Goal: Information Seeking & Learning: Learn about a topic

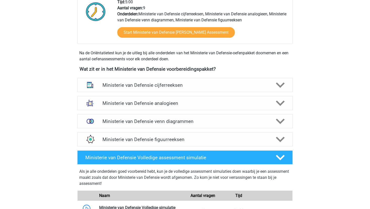
scroll to position [228, 0]
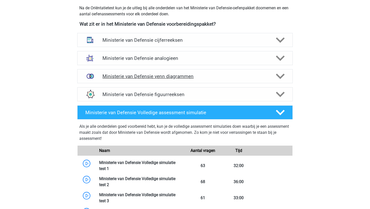
click at [128, 75] on h4 "Ministerie van Defensie venn diagrammen" at bounding box center [184, 76] width 165 height 6
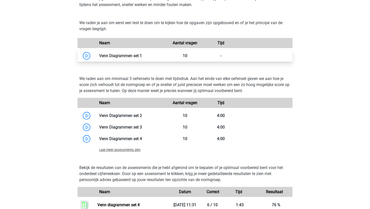
scroll to position [332, 0]
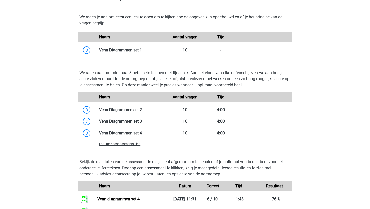
click at [134, 145] on span "Laat meer assessments zien" at bounding box center [119, 144] width 41 height 4
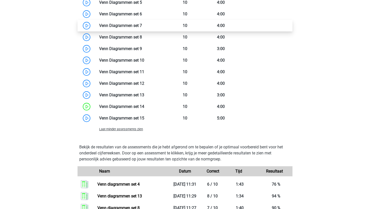
scroll to position [480, 0]
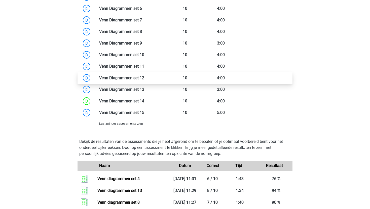
click at [144, 76] on link at bounding box center [144, 77] width 0 height 5
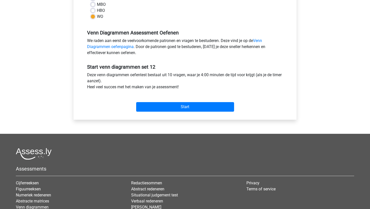
scroll to position [188, 0]
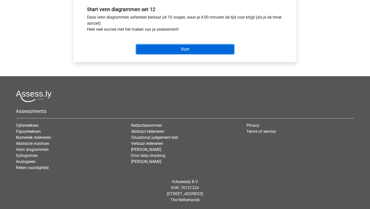
click at [151, 50] on input "Start" at bounding box center [185, 50] width 98 height 10
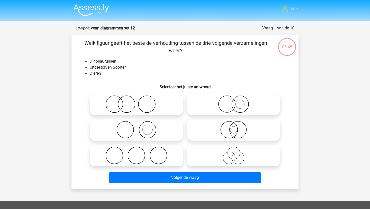
click at [204, 130] on icon at bounding box center [233, 130] width 89 height 18
click at [234, 127] on input "radio" at bounding box center [235, 125] width 3 height 3
radio input "true"
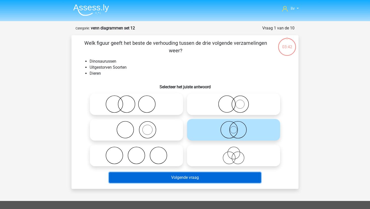
click at [209, 177] on button "Volgende vraag" at bounding box center [185, 177] width 152 height 11
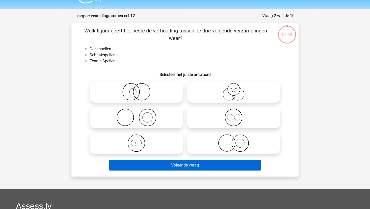
scroll to position [25, 0]
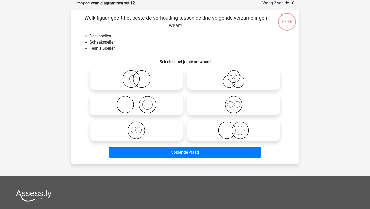
click at [152, 112] on circle at bounding box center [147, 104] width 17 height 17
click at [140, 102] on input "radio" at bounding box center [137, 100] width 3 height 3
radio input "true"
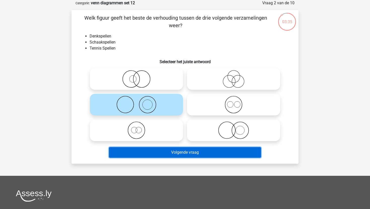
click at [184, 153] on button "Volgende vraag" at bounding box center [185, 152] width 152 height 11
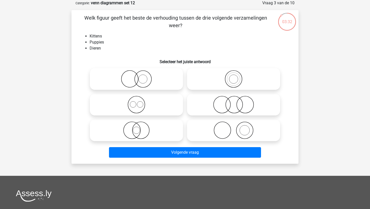
click at [164, 108] on icon at bounding box center [136, 105] width 89 height 18
click at [140, 102] on input "radio" at bounding box center [137, 100] width 3 height 3
radio input "true"
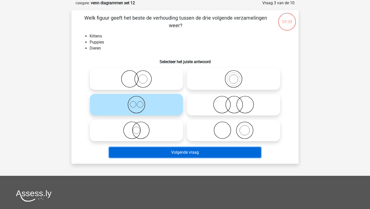
click at [189, 152] on button "Volgende vraag" at bounding box center [185, 152] width 152 height 11
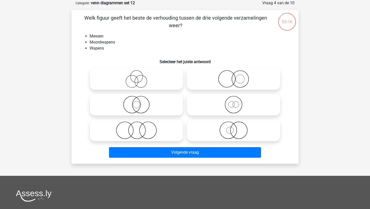
click at [192, 78] on icon at bounding box center [233, 79] width 89 height 18
click at [234, 76] on input "radio" at bounding box center [235, 74] width 3 height 3
radio input "true"
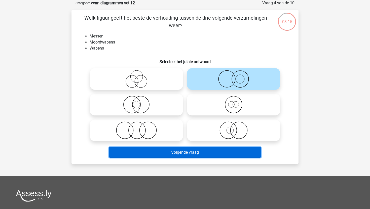
click at [198, 148] on button "Volgende vraag" at bounding box center [185, 152] width 152 height 11
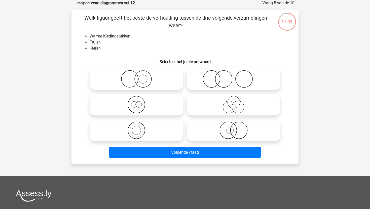
click at [148, 128] on icon at bounding box center [136, 131] width 89 height 18
click at [140, 128] on input "radio" at bounding box center [137, 126] width 3 height 3
radio input "true"
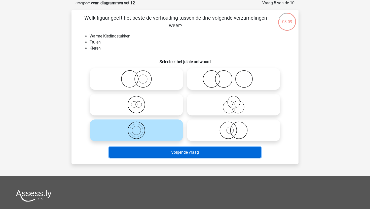
click at [158, 155] on button "Volgende vraag" at bounding box center [185, 152] width 152 height 11
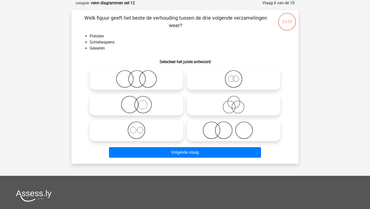
click at [206, 80] on icon at bounding box center [233, 79] width 89 height 18
click at [234, 76] on input "radio" at bounding box center [235, 74] width 3 height 3
radio input "true"
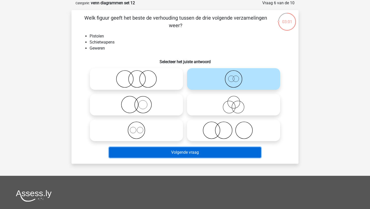
click at [207, 155] on button "Volgende vraag" at bounding box center [185, 152] width 152 height 11
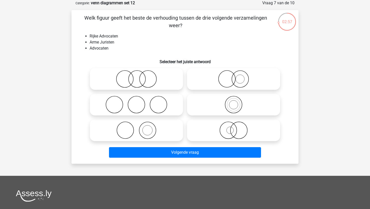
click at [160, 74] on icon at bounding box center [136, 79] width 89 height 18
click at [140, 74] on input "radio" at bounding box center [137, 74] width 3 height 3
radio input "true"
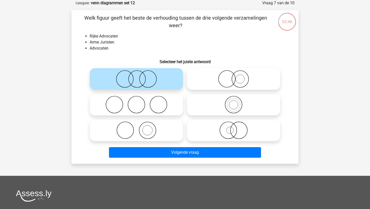
click at [202, 87] on icon at bounding box center [233, 79] width 89 height 18
click at [234, 76] on input "radio" at bounding box center [235, 74] width 3 height 3
radio input "true"
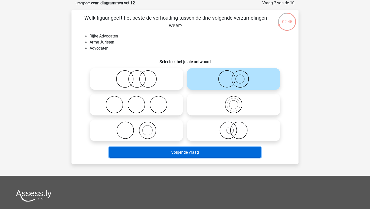
click at [211, 157] on button "Volgende vraag" at bounding box center [185, 152] width 152 height 11
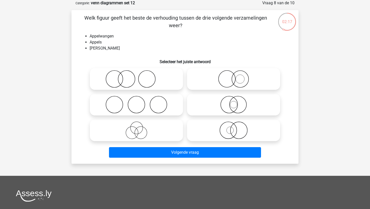
click at [146, 76] on icon at bounding box center [136, 79] width 89 height 18
click at [140, 76] on input "radio" at bounding box center [137, 74] width 3 height 3
radio input "true"
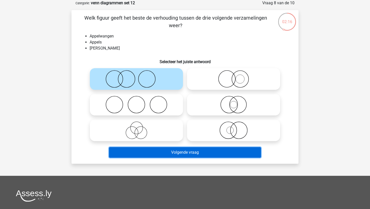
click at [182, 156] on button "Volgende vraag" at bounding box center [185, 152] width 152 height 11
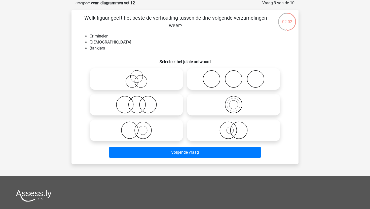
click at [199, 78] on icon at bounding box center [233, 79] width 89 height 18
click at [234, 76] on input "radio" at bounding box center [235, 74] width 3 height 3
radio input "true"
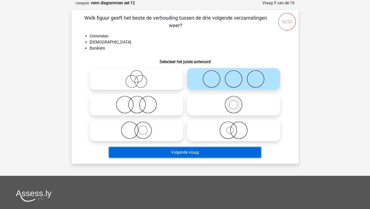
click at [198, 148] on button "Volgende vraag" at bounding box center [185, 152] width 152 height 11
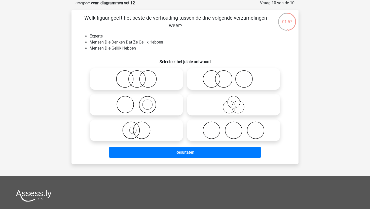
click at [235, 103] on icon at bounding box center [233, 105] width 89 height 18
click at [235, 102] on input "radio" at bounding box center [235, 100] width 3 height 3
radio input "true"
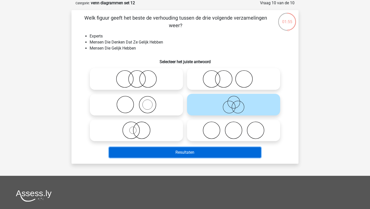
click at [231, 154] on button "Resultaten" at bounding box center [185, 152] width 152 height 11
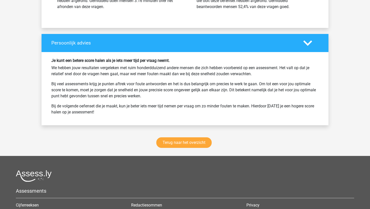
scroll to position [636, 0]
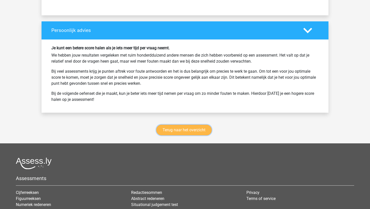
click at [189, 129] on link "Terug naar het overzicht" at bounding box center [183, 130] width 55 height 11
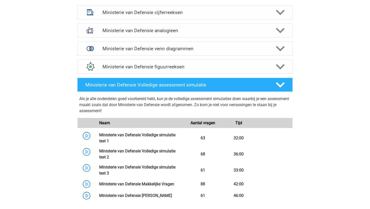
scroll to position [252, 0]
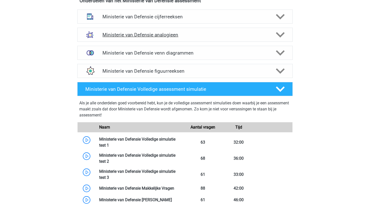
click at [169, 41] on div "Ministerie van Defensie analogieen" at bounding box center [184, 35] width 215 height 14
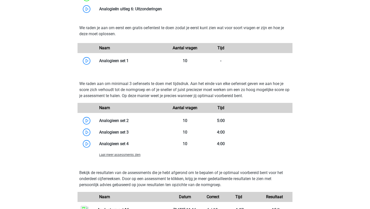
scroll to position [430, 0]
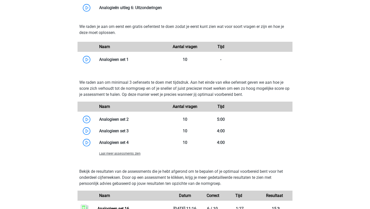
click at [134, 155] on span "Laat meer assessments zien" at bounding box center [119, 154] width 41 height 4
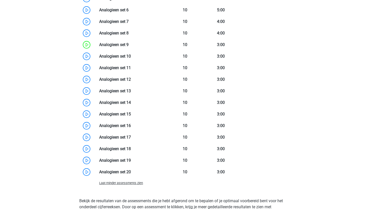
scroll to position [586, 0]
click at [131, 139] on link at bounding box center [131, 137] width 0 height 5
click at [131, 151] on link at bounding box center [131, 149] width 0 height 5
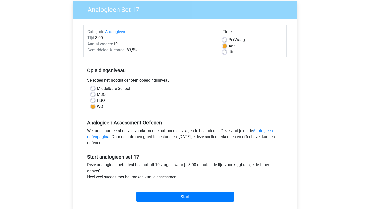
scroll to position [39, 0]
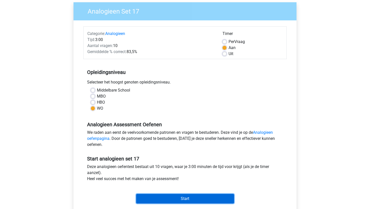
click at [219, 197] on input "Start" at bounding box center [185, 199] width 98 height 10
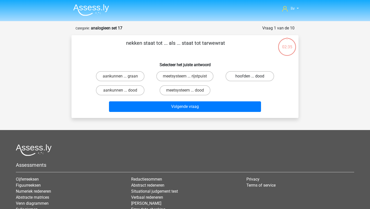
click at [233, 77] on label "hoofden ... dood" at bounding box center [249, 76] width 49 height 10
click at [250, 77] on input "hoofden ... dood" at bounding box center [251, 77] width 3 height 3
radio input "true"
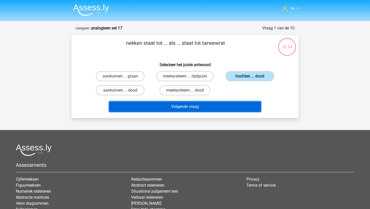
click at [197, 105] on button "Volgende vraag" at bounding box center [185, 106] width 152 height 11
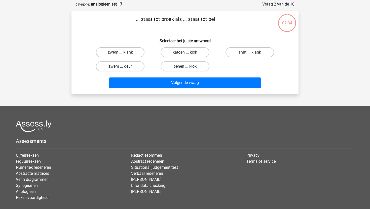
scroll to position [25, 0]
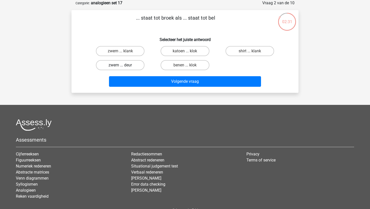
click at [128, 64] on label "zwem ... deur" at bounding box center [120, 65] width 49 height 10
click at [124, 65] on input "zwem ... deur" at bounding box center [121, 66] width 3 height 3
radio input "true"
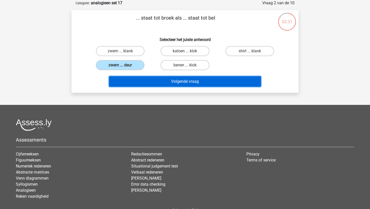
click at [141, 81] on button "Volgende vraag" at bounding box center [185, 81] width 152 height 11
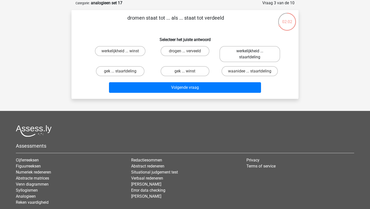
click at [229, 54] on label "werkelijkheid ... staartdeling" at bounding box center [249, 54] width 61 height 16
click at [250, 54] on input "werkelijkheid ... staartdeling" at bounding box center [251, 52] width 3 height 3
radio input "true"
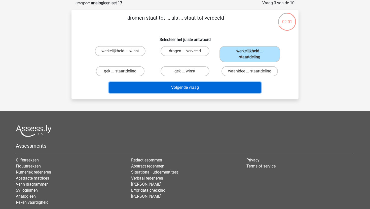
click at [208, 86] on button "Volgende vraag" at bounding box center [185, 87] width 152 height 11
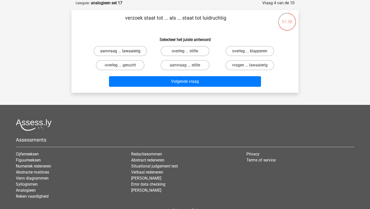
click at [125, 51] on label "aanvraag ... lawaaierig" at bounding box center [120, 51] width 53 height 10
click at [124, 51] on input "aanvraag ... lawaaierig" at bounding box center [121, 52] width 3 height 3
radio input "true"
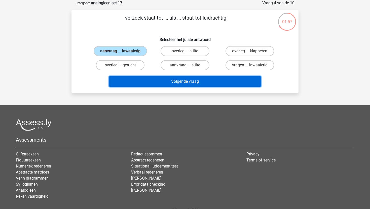
click at [137, 84] on button "Volgende vraag" at bounding box center [185, 81] width 152 height 11
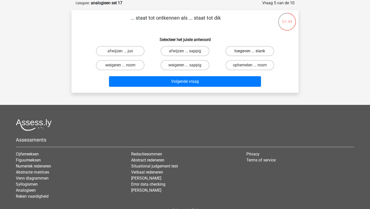
click at [236, 52] on label "toegeven ... slank" at bounding box center [249, 51] width 49 height 10
click at [250, 52] on input "toegeven ... slank" at bounding box center [251, 52] width 3 height 3
radio input "true"
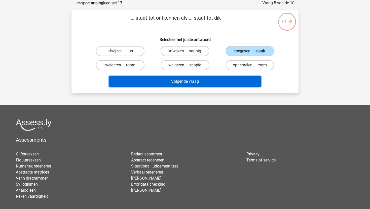
click at [205, 80] on button "Volgende vraag" at bounding box center [185, 81] width 152 height 11
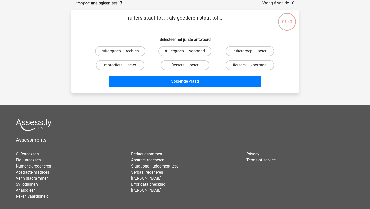
click at [191, 50] on label "ruitergroep ... voorraad" at bounding box center [184, 51] width 53 height 10
click at [188, 51] on input "ruitergroep ... voorraad" at bounding box center [186, 52] width 3 height 3
radio input "true"
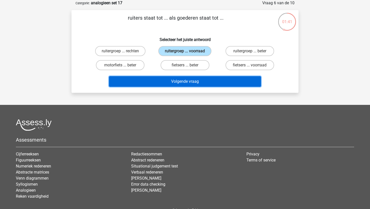
click at [186, 79] on button "Volgende vraag" at bounding box center [185, 81] width 152 height 11
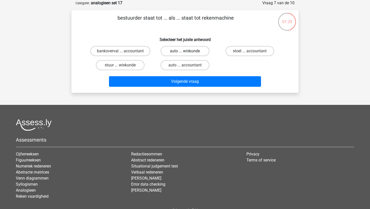
click at [201, 54] on label "auto ... wiskunde" at bounding box center [185, 51] width 49 height 10
click at [188, 54] on input "auto ... wiskunde" at bounding box center [186, 52] width 3 height 3
radio input "true"
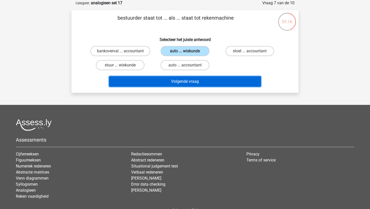
click at [216, 84] on button "Volgende vraag" at bounding box center [185, 81] width 152 height 11
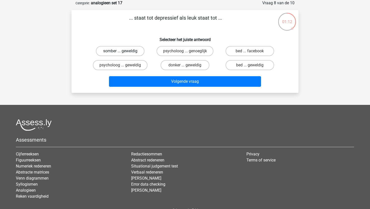
click at [129, 51] on label "somber ... geweldig" at bounding box center [120, 51] width 49 height 10
click at [124, 51] on input "somber ... geweldig" at bounding box center [121, 52] width 3 height 3
radio input "true"
click at [178, 62] on label "donker ... geweldig" at bounding box center [185, 65] width 49 height 10
click at [185, 65] on input "donker ... geweldig" at bounding box center [186, 66] width 3 height 3
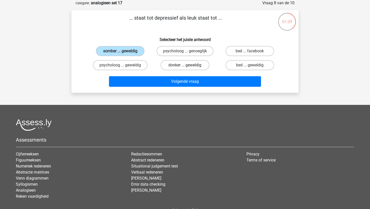
radio input "true"
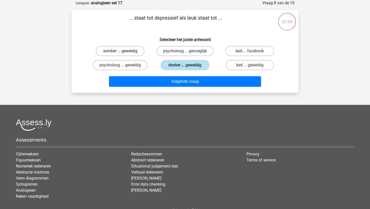
click at [133, 51] on label "somber ... geweldig" at bounding box center [120, 51] width 49 height 10
click at [124, 51] on input "somber ... geweldig" at bounding box center [121, 52] width 3 height 3
radio input "true"
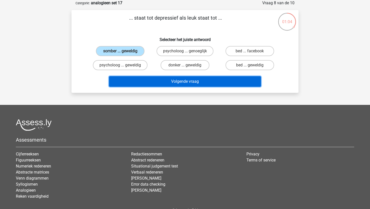
click at [165, 78] on button "Volgende vraag" at bounding box center [185, 81] width 152 height 11
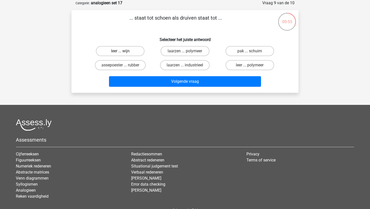
click at [130, 47] on label "leer ... wijn" at bounding box center [120, 51] width 49 height 10
click at [124, 51] on input "leer ... wijn" at bounding box center [121, 52] width 3 height 3
radio input "true"
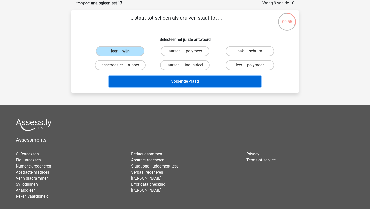
click at [151, 82] on button "Volgende vraag" at bounding box center [185, 81] width 152 height 11
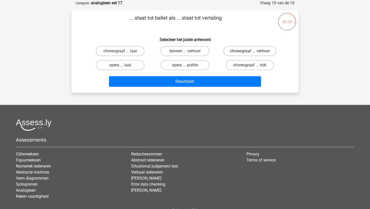
click at [236, 56] on label "choreograaf ... verhoor" at bounding box center [249, 51] width 53 height 10
click at [250, 54] on input "choreograaf ... verhoor" at bounding box center [251, 52] width 3 height 3
radio input "true"
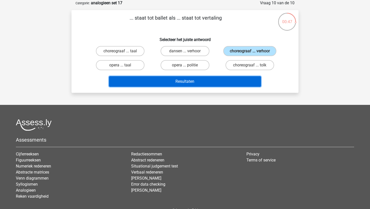
click at [199, 81] on button "Resultaten" at bounding box center [185, 81] width 152 height 11
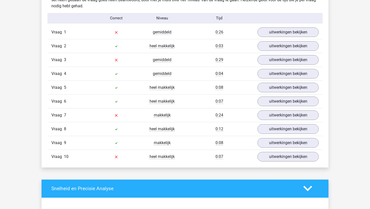
scroll to position [311, 0]
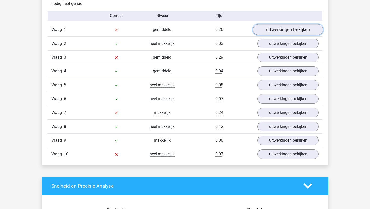
click at [266, 32] on link "uitwerkingen bekijken" at bounding box center [288, 29] width 70 height 11
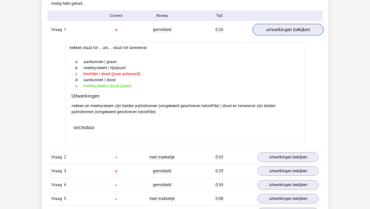
click at [265, 33] on link "uitwerkingen bekijken" at bounding box center [288, 29] width 70 height 11
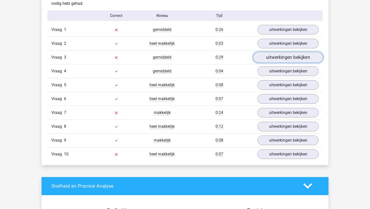
click at [273, 59] on link "uitwerkingen bekijken" at bounding box center [288, 57] width 70 height 11
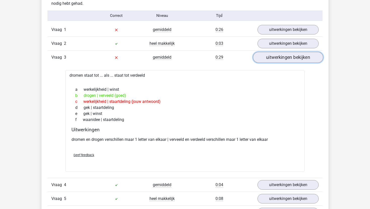
click at [274, 58] on link "uitwerkingen bekijken" at bounding box center [288, 57] width 70 height 11
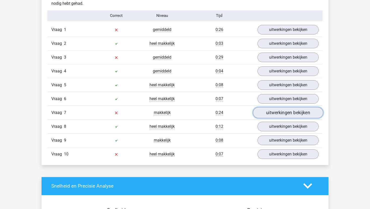
click at [276, 112] on link "uitwerkingen bekijken" at bounding box center [288, 112] width 70 height 11
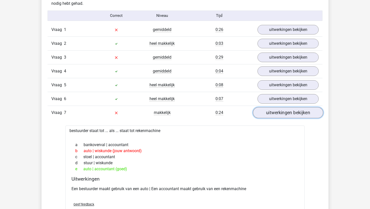
click at [276, 112] on link "uitwerkingen bekijken" at bounding box center [288, 112] width 70 height 11
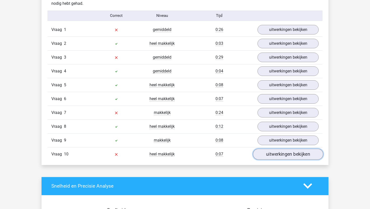
click at [298, 158] on link "uitwerkingen bekijken" at bounding box center [288, 154] width 70 height 11
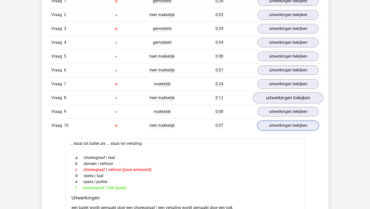
scroll to position [342, 0]
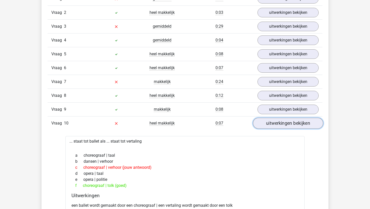
click at [288, 125] on link "uitwerkingen bekijken" at bounding box center [288, 123] width 70 height 11
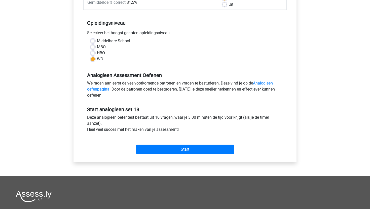
scroll to position [118, 0]
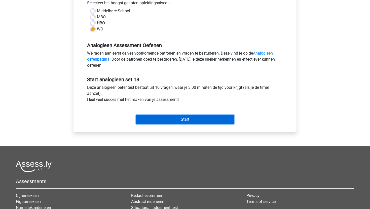
click at [148, 116] on input "Start" at bounding box center [185, 120] width 98 height 10
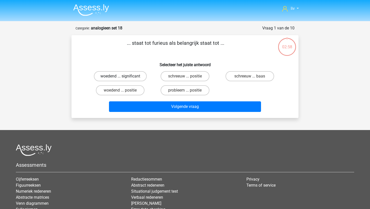
click at [129, 79] on label "woedend ... significant" at bounding box center [120, 76] width 53 height 10
click at [124, 79] on input "woedend ... significant" at bounding box center [121, 77] width 3 height 3
radio input "true"
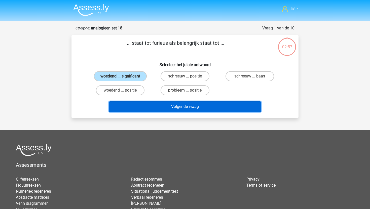
click at [136, 104] on button "Volgende vraag" at bounding box center [185, 106] width 152 height 11
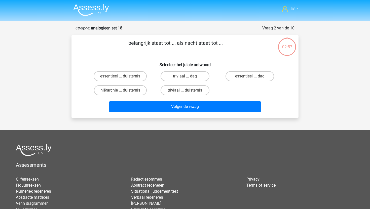
scroll to position [25, 0]
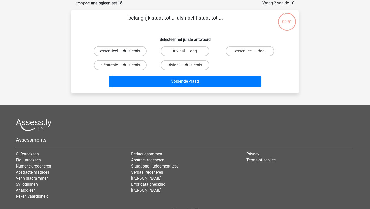
click at [130, 49] on label "essentieel ... duisternis" at bounding box center [120, 51] width 53 height 10
click at [124, 51] on input "essentieel ... duisternis" at bounding box center [121, 52] width 3 height 3
radio input "true"
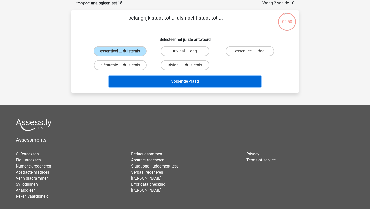
click at [141, 86] on button "Volgende vraag" at bounding box center [185, 81] width 152 height 11
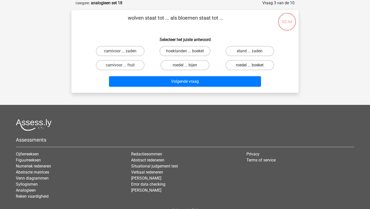
click at [232, 65] on label "roedel ... boeket" at bounding box center [249, 65] width 49 height 10
click at [250, 65] on input "roedel ... boeket" at bounding box center [251, 66] width 3 height 3
radio input "true"
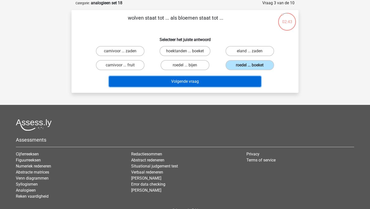
click at [212, 80] on button "Volgende vraag" at bounding box center [185, 81] width 152 height 11
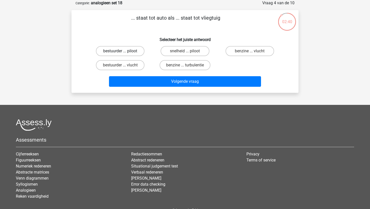
click at [127, 52] on label "bestuurder ... piloot" at bounding box center [120, 51] width 49 height 10
click at [124, 52] on input "bestuurder ... piloot" at bounding box center [121, 52] width 3 height 3
radio input "true"
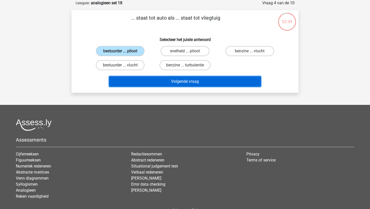
click at [146, 82] on button "Volgende vraag" at bounding box center [185, 81] width 152 height 11
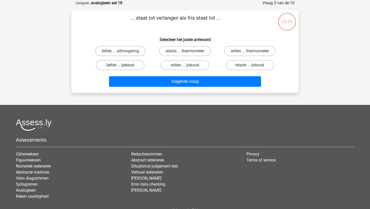
click at [129, 64] on label "liefde ... ijskoud" at bounding box center [120, 65] width 49 height 10
click at [124, 65] on input "liefde ... ijskoud" at bounding box center [121, 66] width 3 height 3
radio input "true"
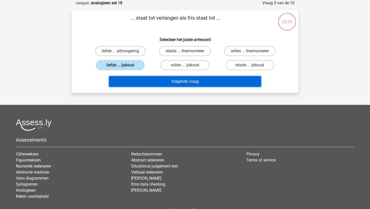
click at [131, 81] on button "Volgende vraag" at bounding box center [185, 81] width 152 height 11
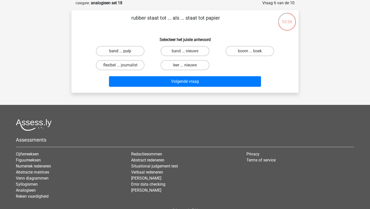
click at [132, 52] on label "band ... pulp" at bounding box center [120, 51] width 49 height 10
click at [124, 52] on input "band ... pulp" at bounding box center [121, 52] width 3 height 3
radio input "true"
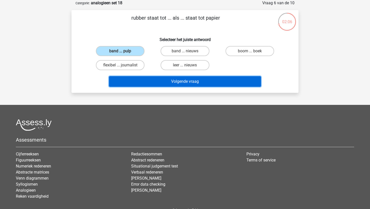
click at [146, 80] on button "Volgende vraag" at bounding box center [185, 81] width 152 height 11
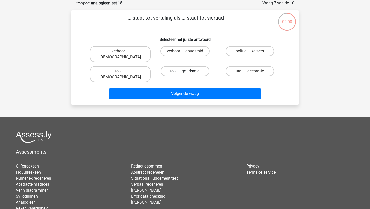
click at [178, 66] on label "tolk ... goudsmid" at bounding box center [185, 71] width 49 height 10
click at [185, 71] on input "tolk ... goudsmid" at bounding box center [186, 72] width 3 height 3
radio input "true"
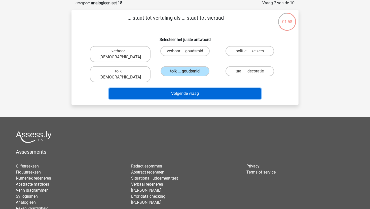
click at [178, 88] on button "Volgende vraag" at bounding box center [185, 93] width 152 height 11
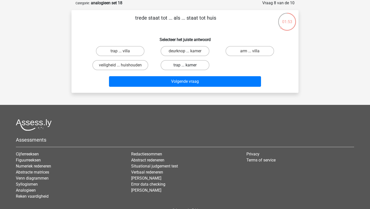
click at [191, 69] on label "trap ... kamer" at bounding box center [185, 65] width 49 height 10
click at [188, 68] on input "trap ... kamer" at bounding box center [186, 66] width 3 height 3
radio input "true"
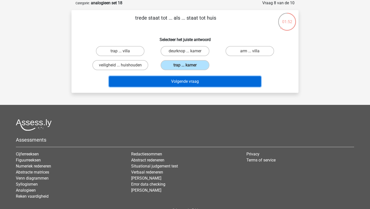
click at [188, 84] on button "Volgende vraag" at bounding box center [185, 81] width 152 height 11
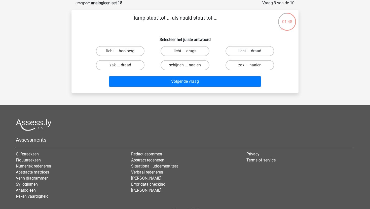
click at [226, 51] on label "licht ... draad" at bounding box center [249, 51] width 49 height 10
click at [250, 51] on input "licht ... draad" at bounding box center [251, 52] width 3 height 3
radio input "true"
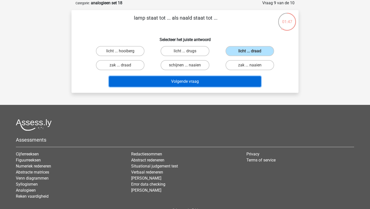
click at [206, 83] on button "Volgende vraag" at bounding box center [185, 81] width 152 height 11
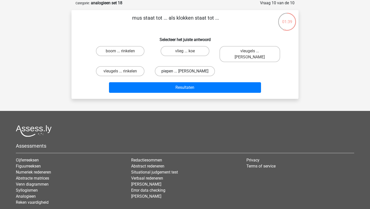
click at [186, 66] on label "piepen ... luiden" at bounding box center [185, 71] width 60 height 10
click at [186, 71] on input "piepen ... luiden" at bounding box center [186, 72] width 3 height 3
radio input "true"
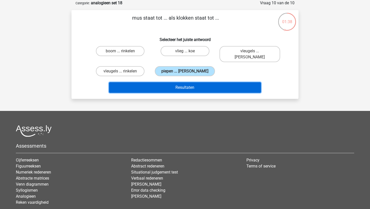
click at [184, 82] on button "Resultaten" at bounding box center [185, 87] width 152 height 11
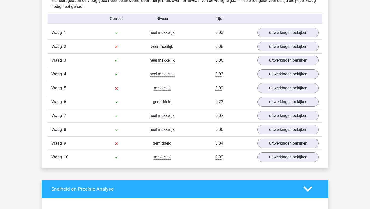
scroll to position [313, 0]
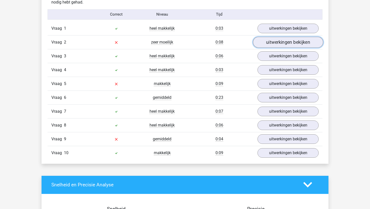
click at [282, 42] on link "uitwerkingen bekijken" at bounding box center [288, 42] width 70 height 11
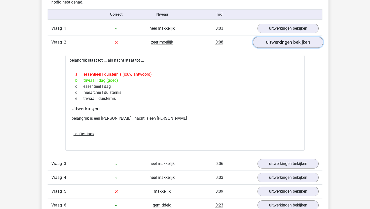
click at [282, 42] on link "uitwerkingen bekijken" at bounding box center [288, 42] width 70 height 11
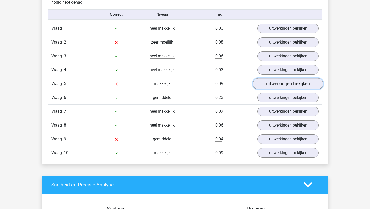
click at [287, 81] on link "uitwerkingen bekijken" at bounding box center [288, 83] width 70 height 11
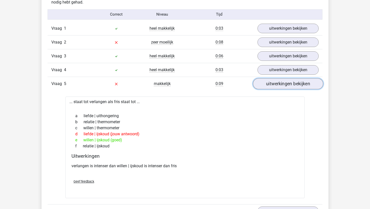
click at [287, 81] on link "uitwerkingen bekijken" at bounding box center [288, 83] width 70 height 11
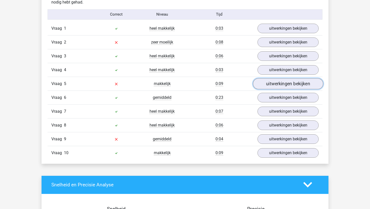
click at [287, 82] on link "uitwerkingen bekijken" at bounding box center [288, 83] width 70 height 11
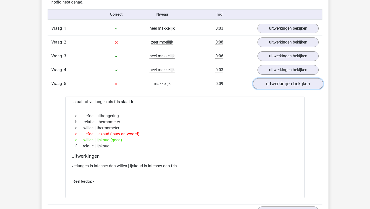
click at [287, 82] on link "uitwerkingen bekijken" at bounding box center [288, 83] width 70 height 11
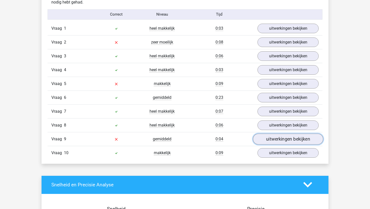
click at [285, 138] on link "uitwerkingen bekijken" at bounding box center [288, 139] width 70 height 11
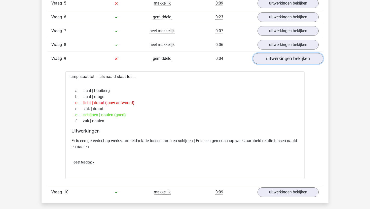
scroll to position [394, 0]
click at [285, 58] on link "uitwerkingen bekijken" at bounding box center [288, 58] width 70 height 11
